Goal: Find specific page/section: Find specific page/section

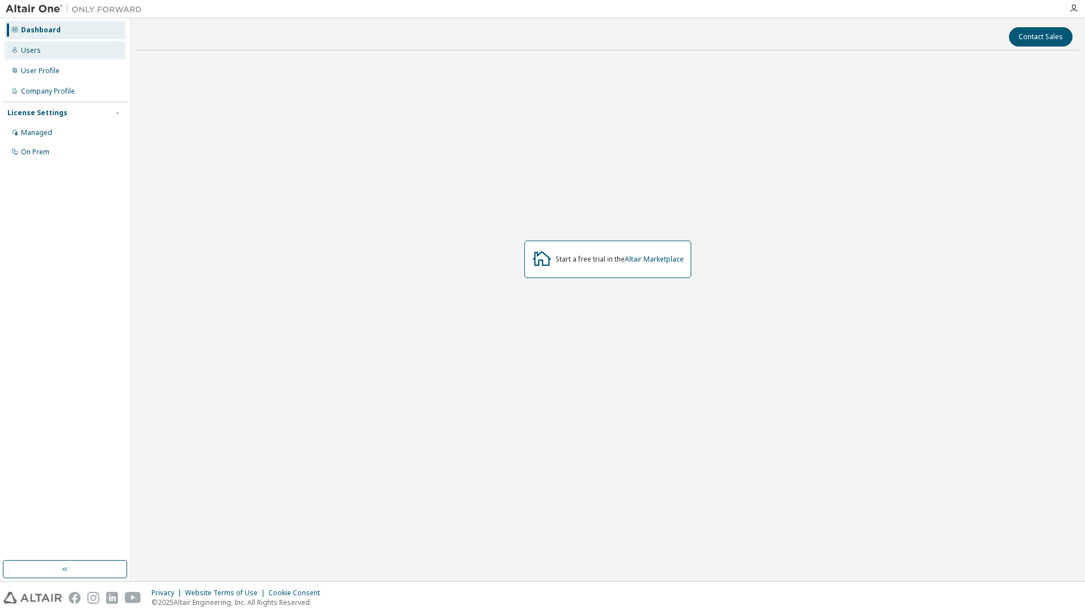
click at [35, 48] on div "Users" at bounding box center [31, 50] width 20 height 9
